Goal: Task Accomplishment & Management: Use online tool/utility

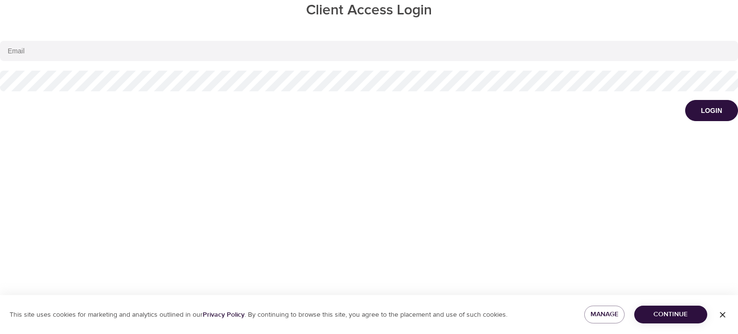
click at [91, 49] on input "email" at bounding box center [369, 51] width 738 height 20
paste input "[PERSON_NAME][EMAIL_ADDRESS][PERSON_NAME][DOMAIN_NAME]"
type input "[PERSON_NAME][EMAIL_ADDRESS][PERSON_NAME][DOMAIN_NAME]"
click at [722, 109] on button "Login" at bounding box center [711, 110] width 53 height 21
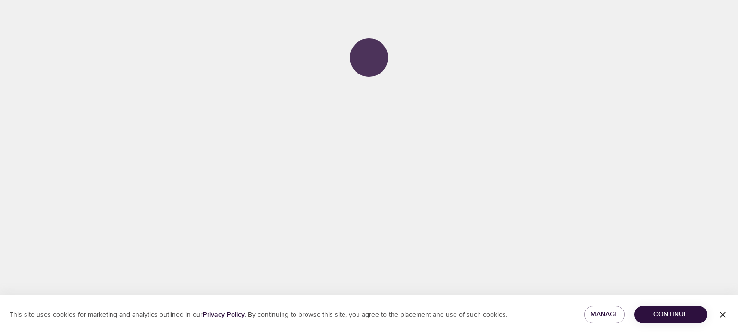
select select "749"
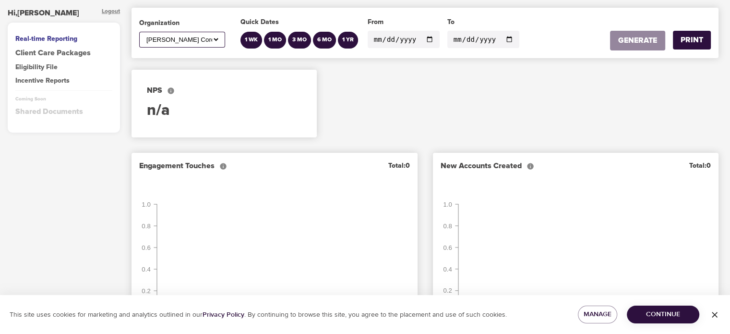
click at [33, 66] on div "Eligibility File" at bounding box center [63, 67] width 97 height 10
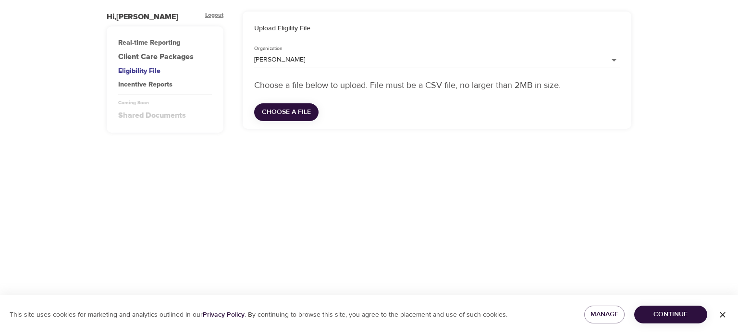
click at [282, 61] on body "Hi, [PERSON_NAME] Real-time Reporting Client Care Packages Eligibility File Inc…" at bounding box center [369, 167] width 738 height 334
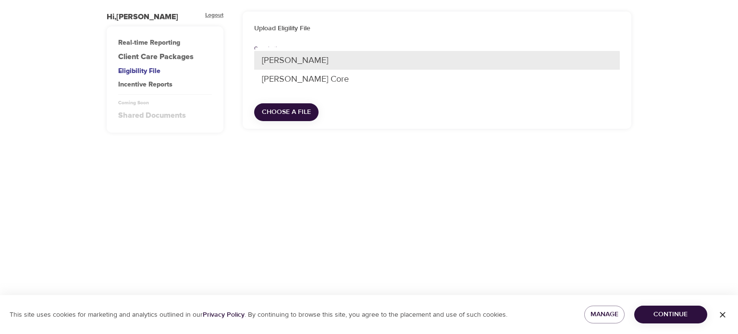
click at [283, 80] on li "[PERSON_NAME] Core" at bounding box center [436, 79] width 365 height 19
type input "749"
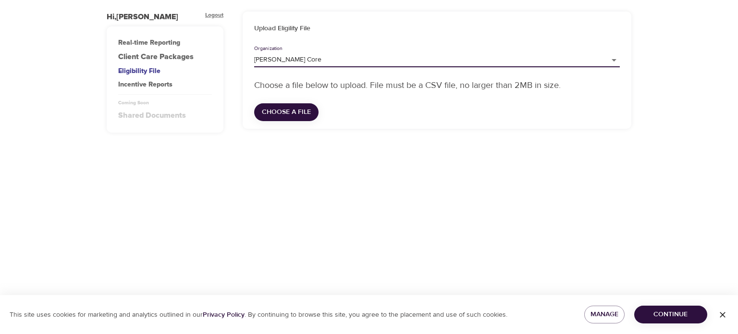
click at [292, 115] on span "Choose a file" at bounding box center [286, 112] width 49 height 12
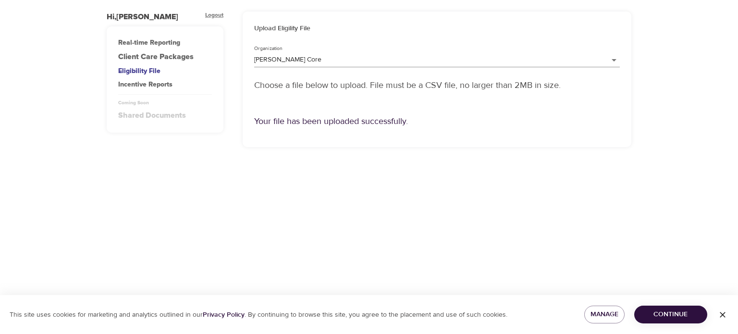
click at [216, 12] on div "Logout" at bounding box center [214, 17] width 18 height 11
